Goal: Task Accomplishment & Management: Complete application form

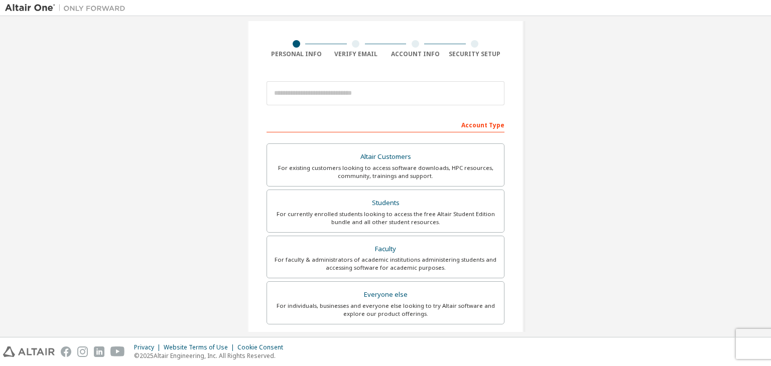
scroll to position [66, 0]
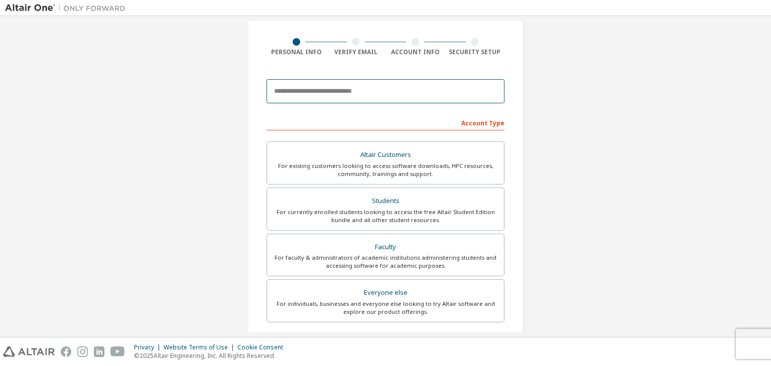
click at [379, 98] on input "email" at bounding box center [386, 91] width 238 height 24
type input "**********"
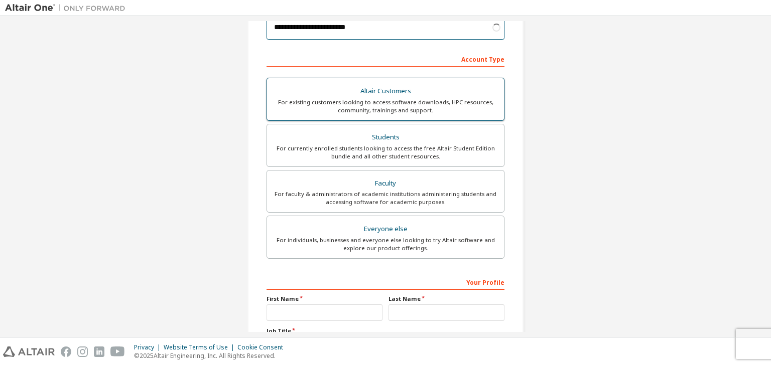
scroll to position [132, 0]
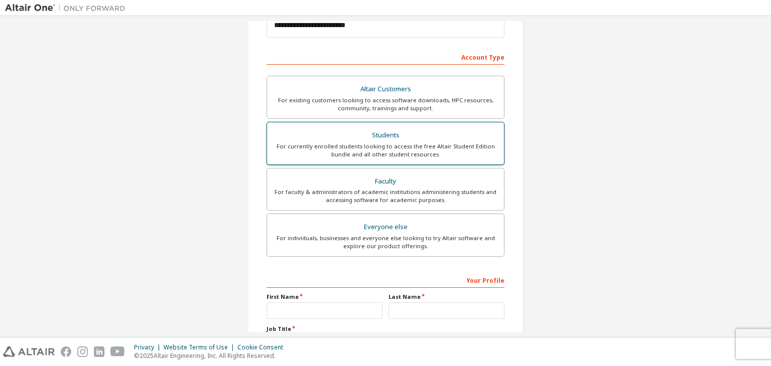
click at [364, 154] on div "For currently enrolled students looking to access the free Altair Student Editi…" at bounding box center [385, 151] width 225 height 16
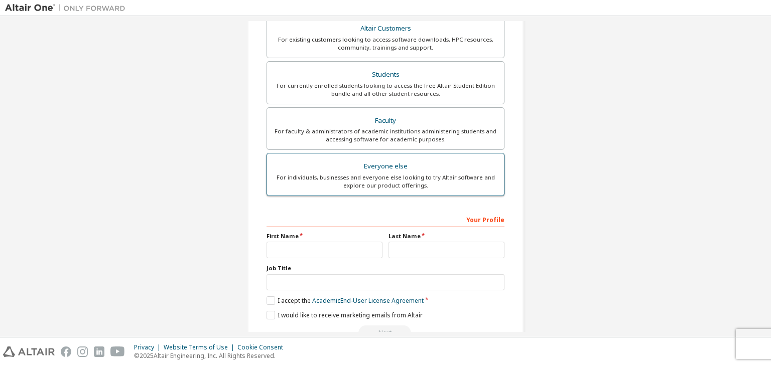
scroll to position [218, 0]
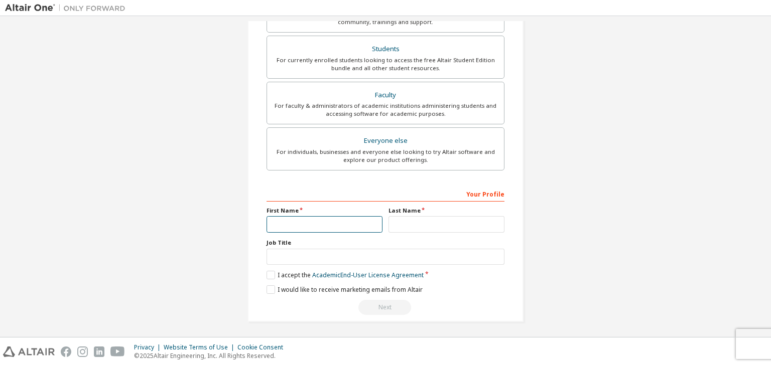
click at [311, 226] on input "text" at bounding box center [325, 224] width 116 height 17
type input "*********"
type input "*******"
click at [269, 275] on label "I accept the Academic End-User License Agreement" at bounding box center [345, 275] width 157 height 9
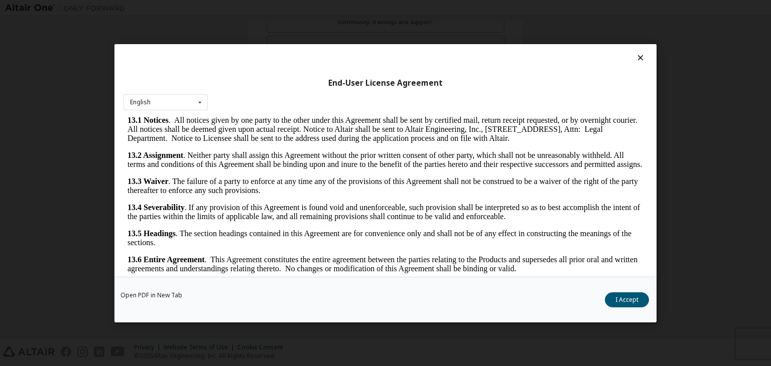
scroll to position [16, 0]
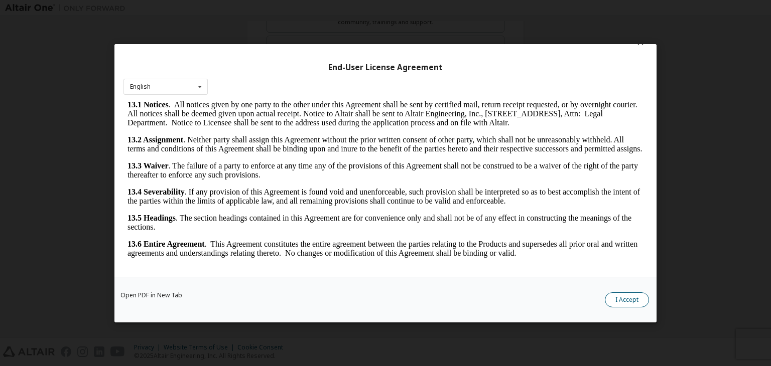
click at [631, 300] on button "I Accept" at bounding box center [627, 300] width 44 height 15
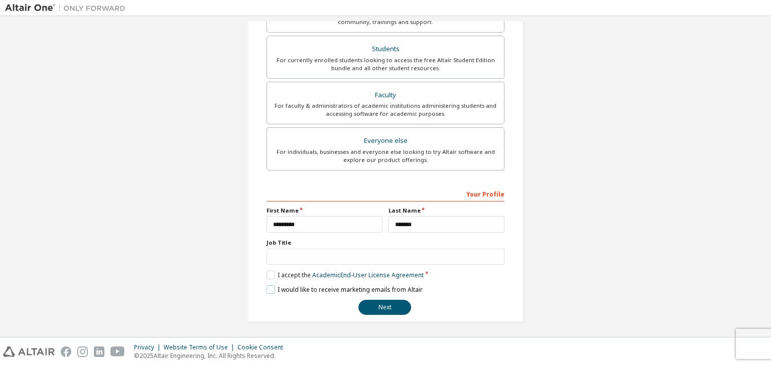
click at [267, 287] on label "I would like to receive marketing emails from Altair" at bounding box center [345, 290] width 156 height 9
click at [270, 287] on label "I would like to receive marketing emails from Altair" at bounding box center [345, 290] width 156 height 9
click at [379, 306] on button "Next" at bounding box center [384, 307] width 53 height 15
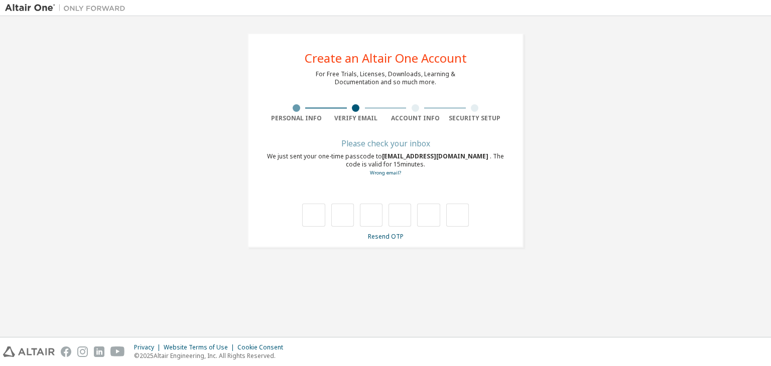
type input "*"
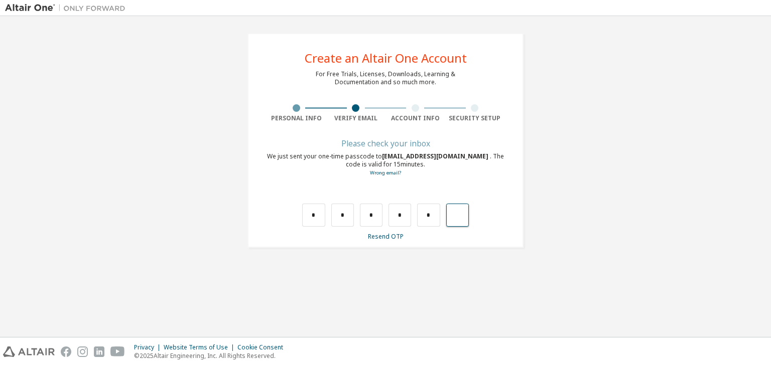
type input "*"
